Goal: Transaction & Acquisition: Subscribe to service/newsletter

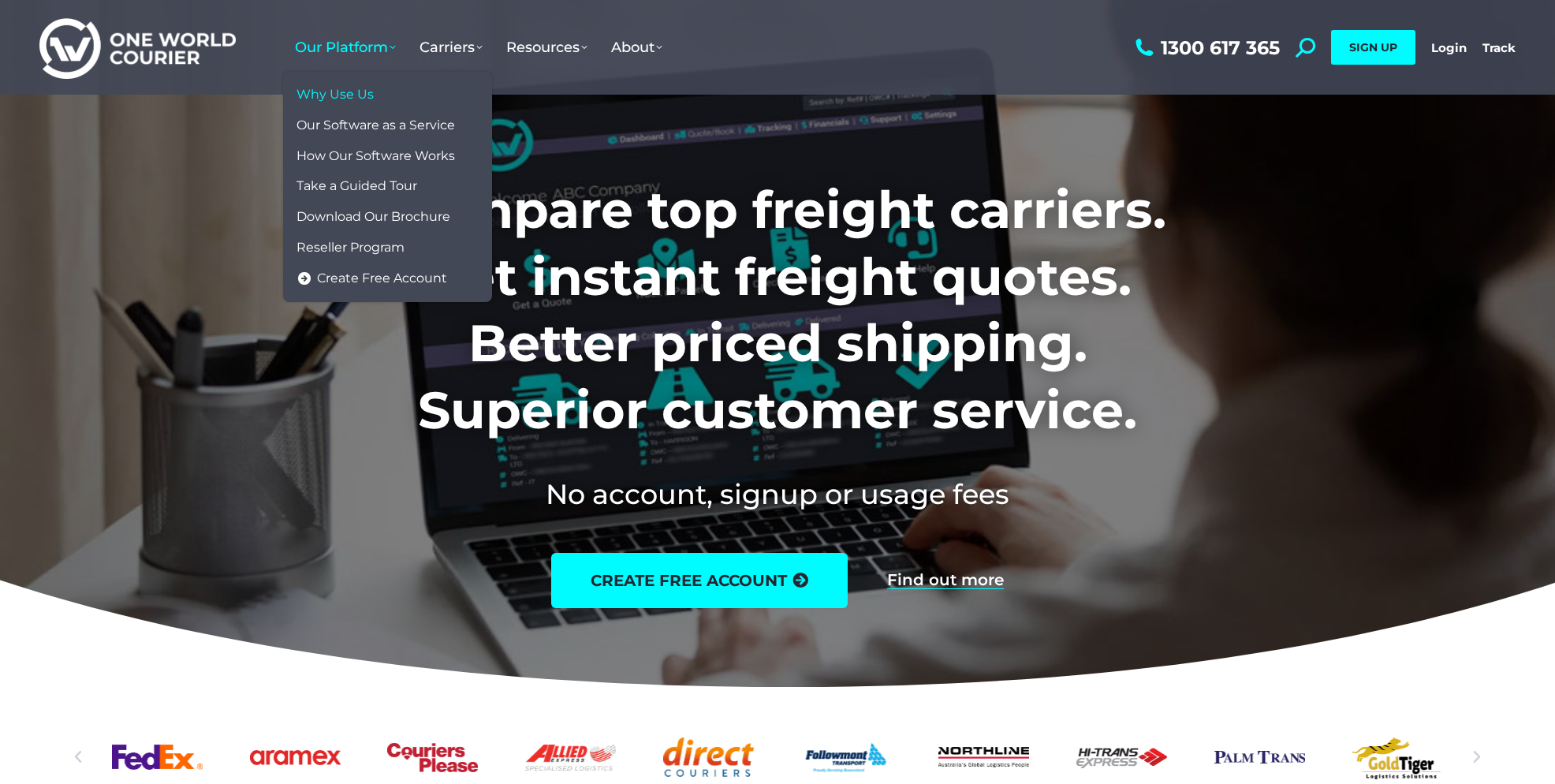
click at [350, 87] on span "Why Use Us" at bounding box center [335, 95] width 77 height 16
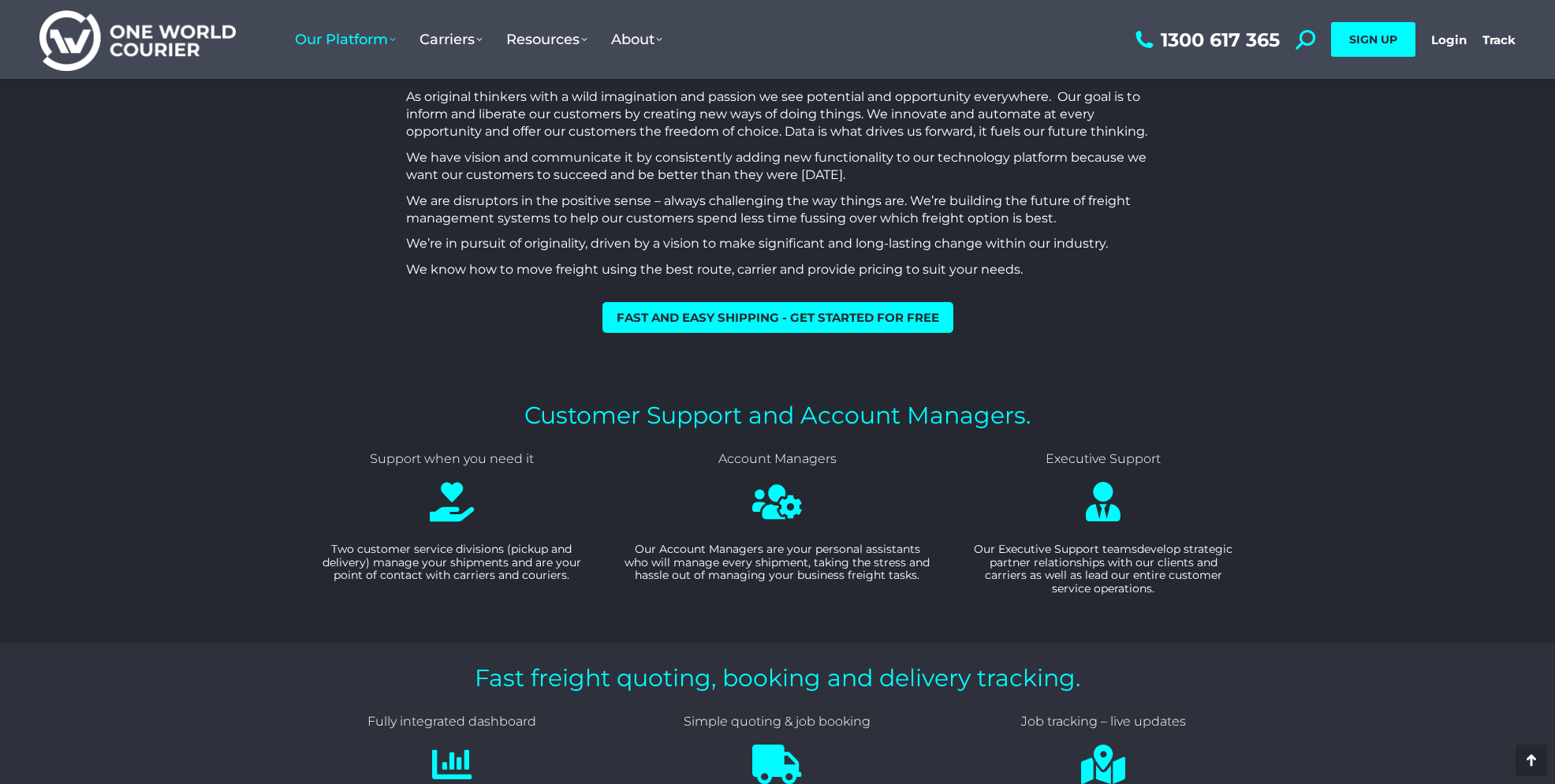
scroll to position [1155, 0]
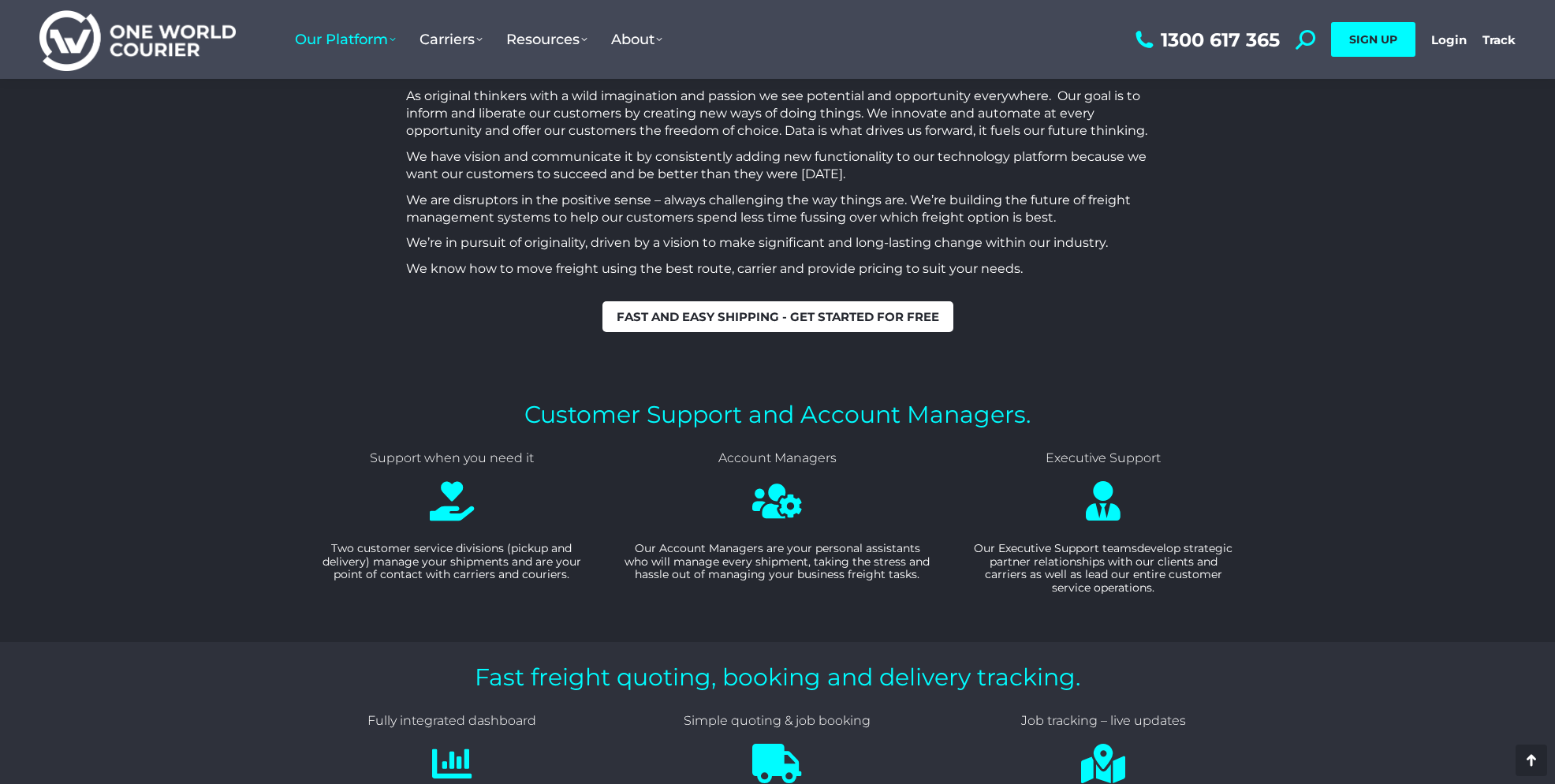
click at [762, 305] on link "Fast and easy shipping - get started for free" at bounding box center [778, 317] width 351 height 31
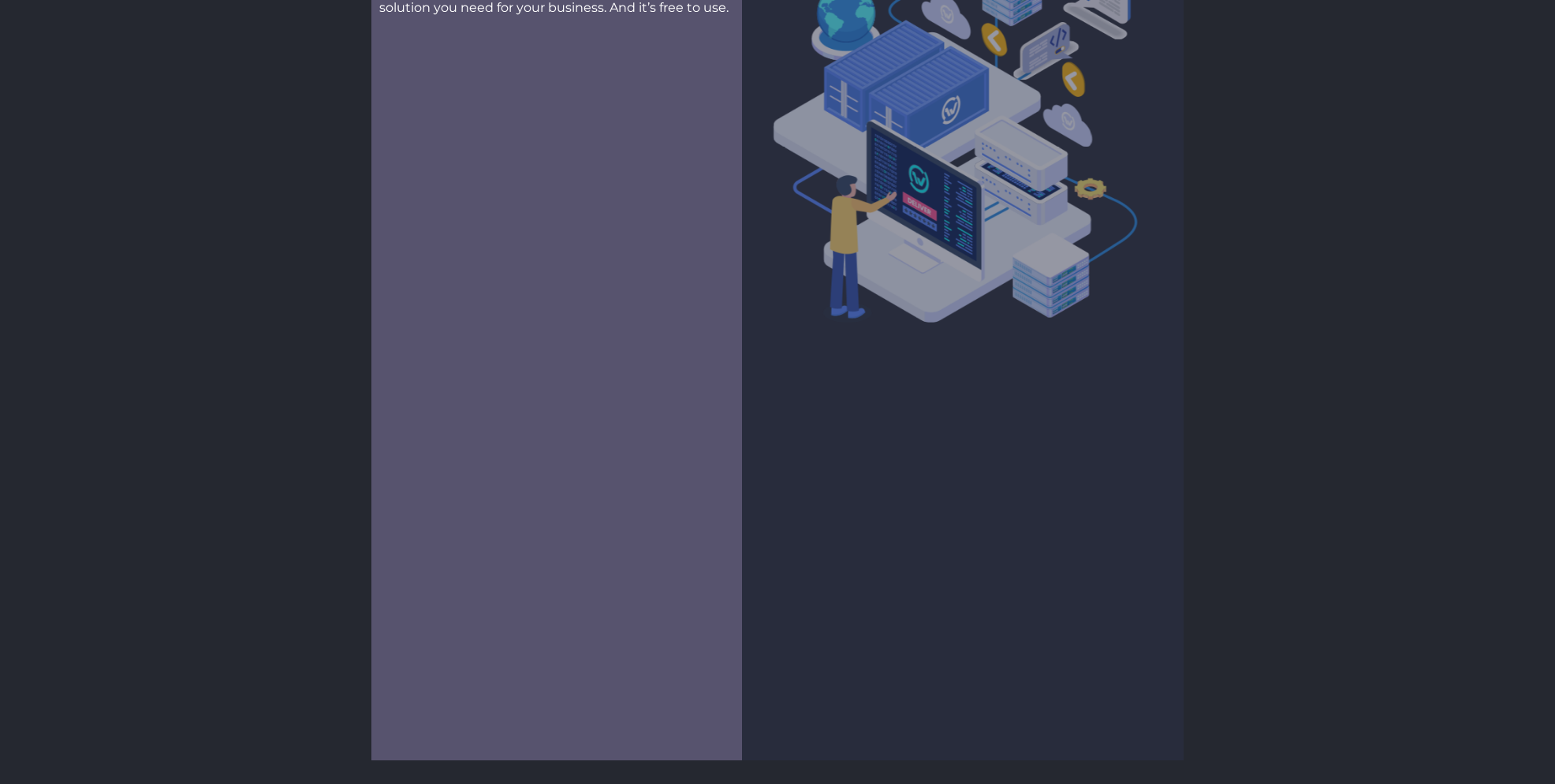
scroll to position [205, 0]
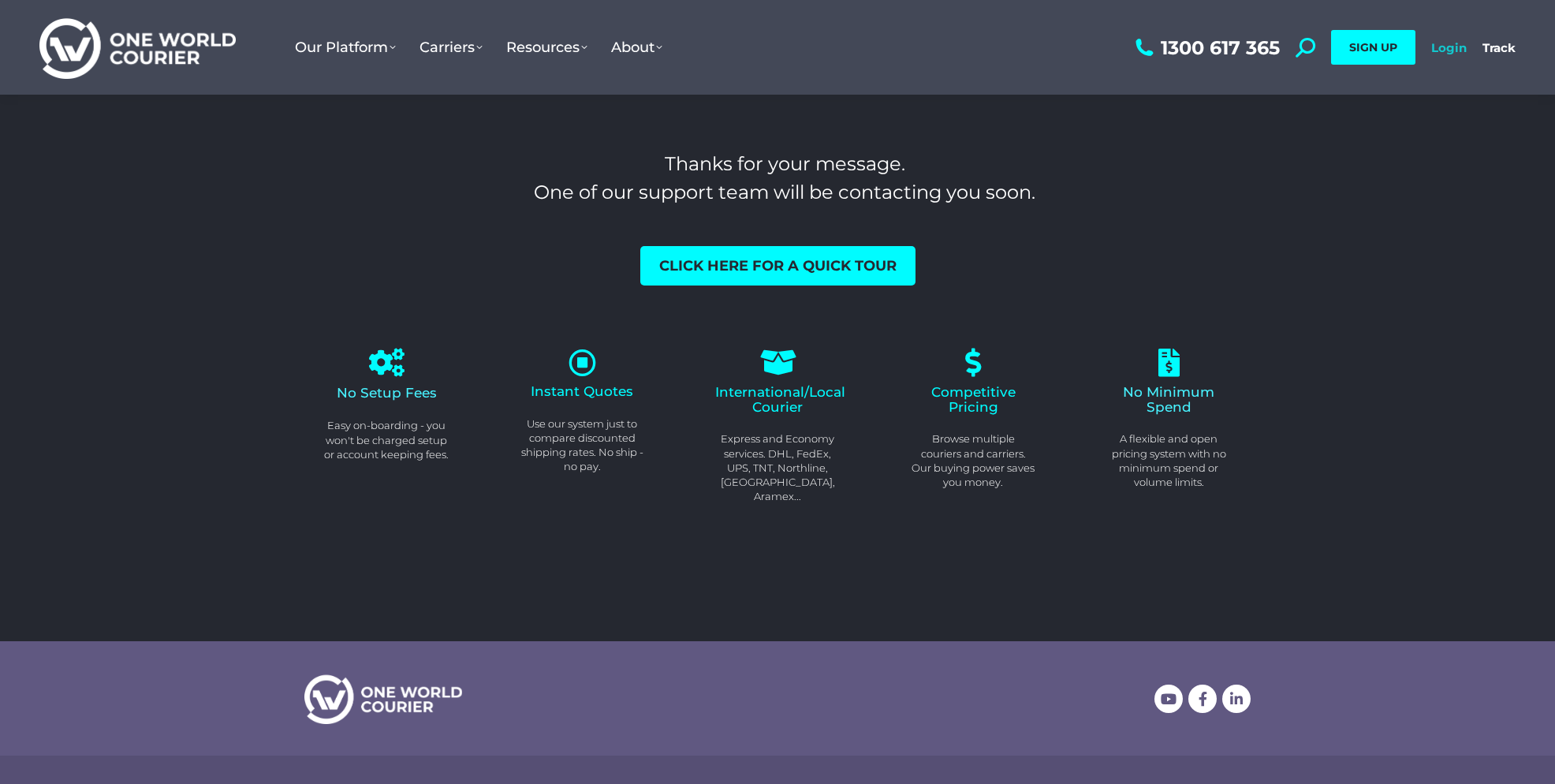
click at [1451, 51] on link "Login" at bounding box center [1450, 47] width 36 height 15
